Goal: Obtain resource: Obtain resource

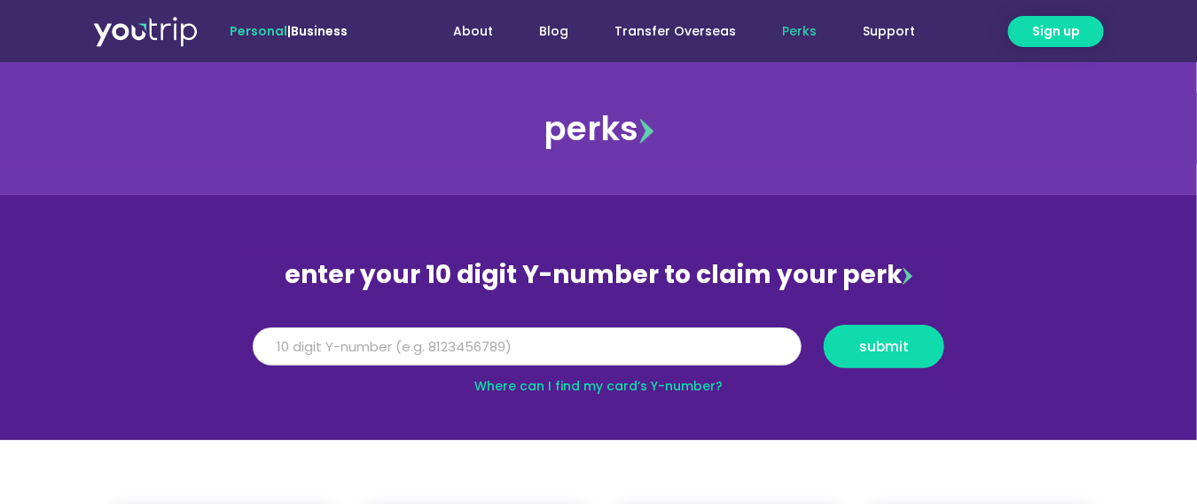
click at [449, 355] on input "Y Number" at bounding box center [527, 346] width 549 height 39
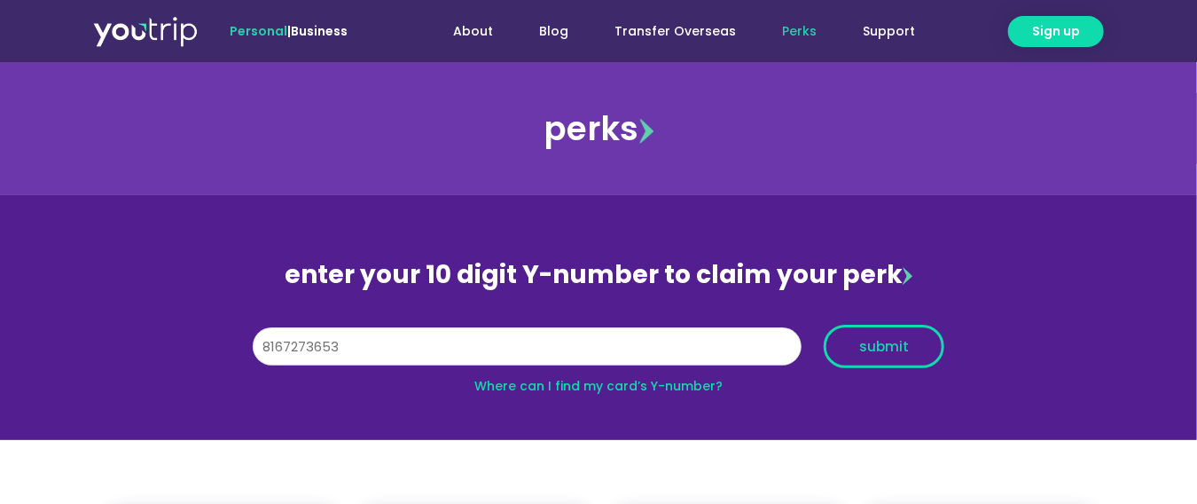
type input "8167273653"
click at [906, 346] on span "submit" at bounding box center [884, 346] width 50 height 13
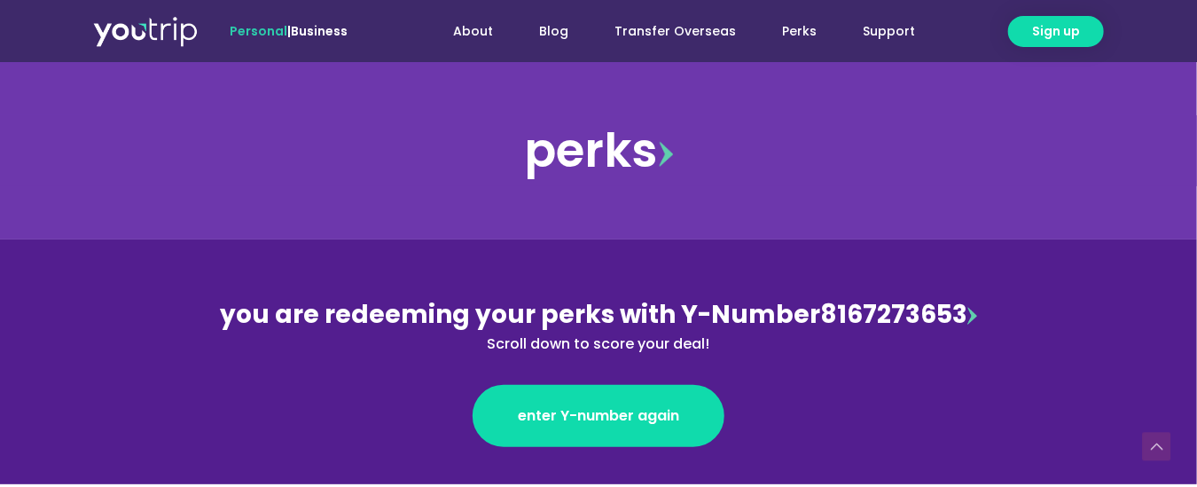
scroll to position [405, 0]
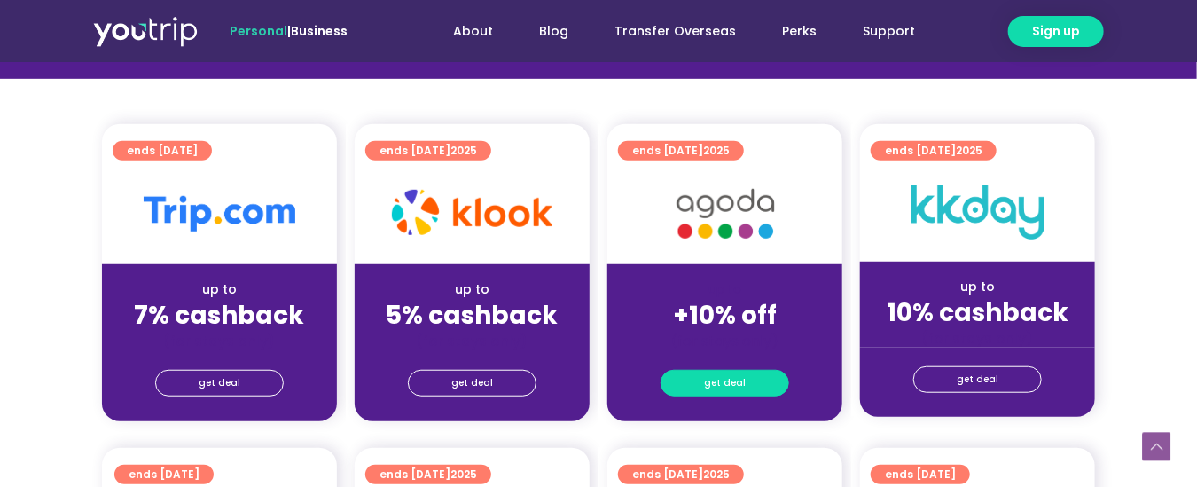
click at [739, 376] on span "get deal" at bounding box center [725, 383] width 42 height 25
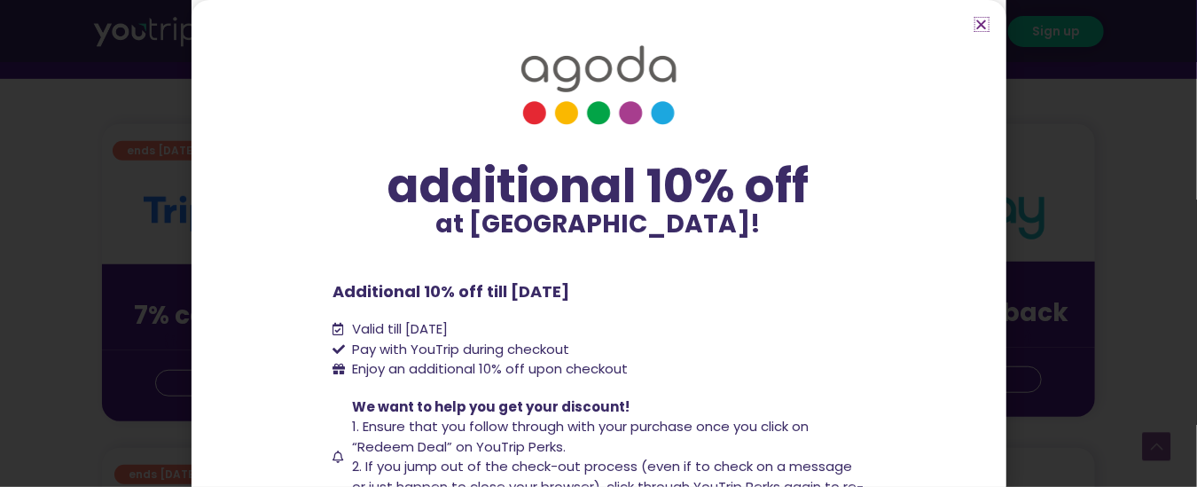
scroll to position [147, 0]
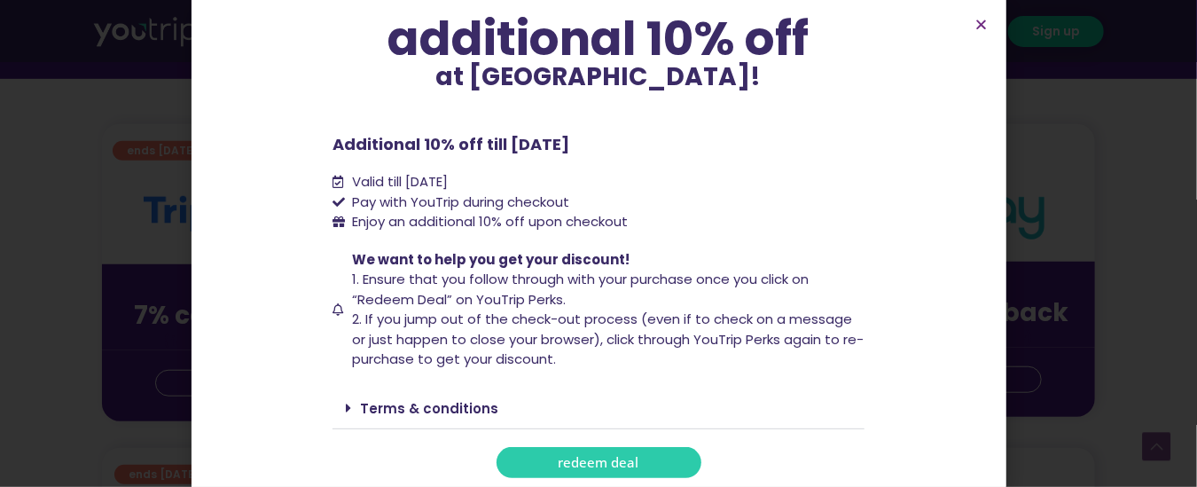
click at [625, 466] on span "redeem deal" at bounding box center [599, 462] width 81 height 13
